Goal: Information Seeking & Learning: Learn about a topic

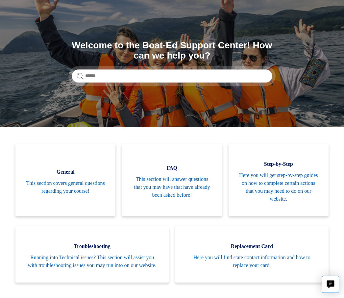
scroll to position [47, 0]
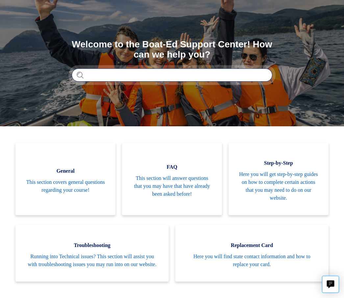
click at [103, 75] on input "Search" at bounding box center [172, 75] width 201 height 13
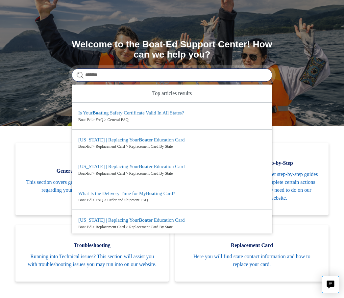
type input "*******"
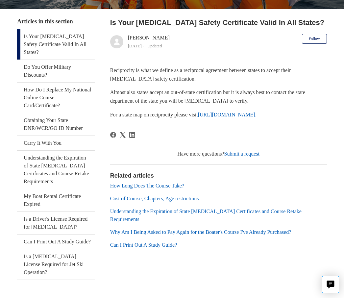
scroll to position [126, 0]
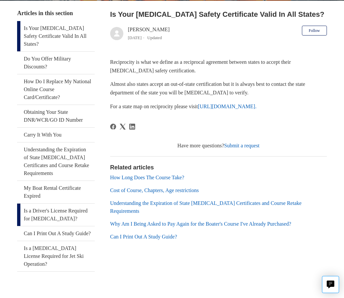
click at [58, 213] on link "Is a Driver's License Required for Boating?" at bounding box center [55, 215] width 77 height 22
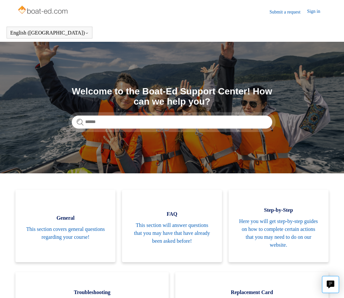
scroll to position [70, 0]
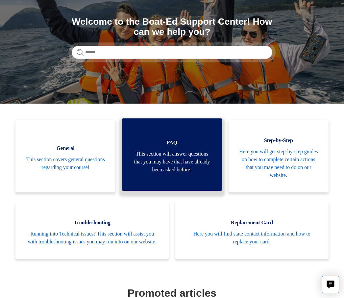
click at [175, 164] on span "This section will answer questions that you may have that have already been ask…" at bounding box center [172, 162] width 80 height 24
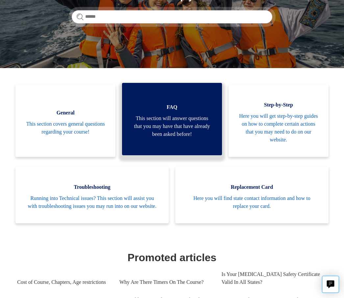
scroll to position [110, 0]
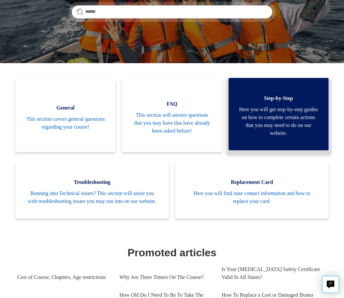
click at [283, 121] on span "Here you will get step-by-step guides on how to complete certain actions that y…" at bounding box center [279, 122] width 80 height 32
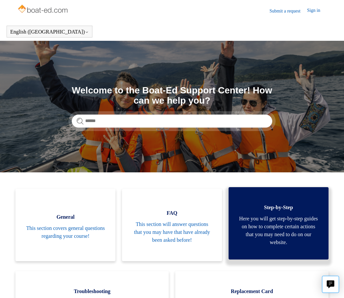
scroll to position [0, 0]
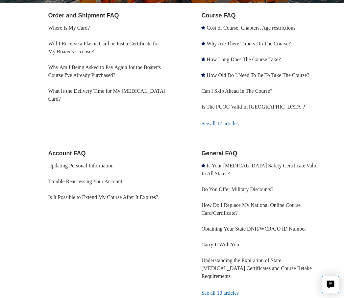
scroll to position [139, 0]
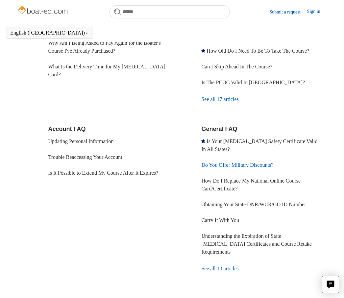
click at [224, 165] on link "Do You Offer Military Discounts?" at bounding box center [237, 165] width 72 height 6
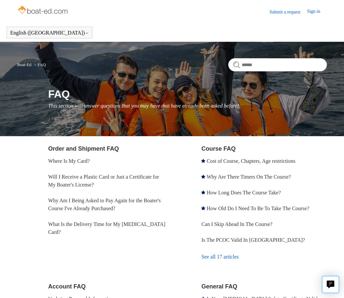
scroll to position [162, 0]
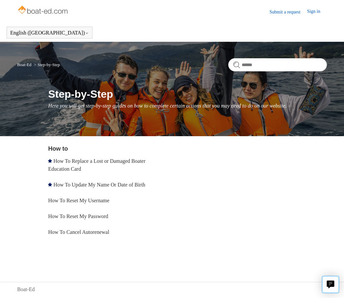
scroll to position [16, 0]
